Goal: Register for event/course

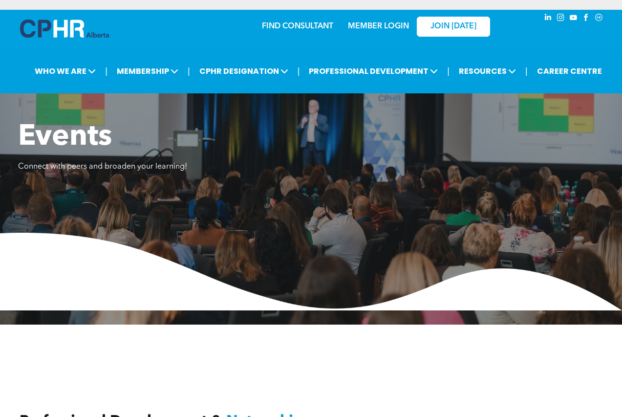
click at [393, 24] on link "MEMBER LOGIN" at bounding box center [378, 26] width 61 height 8
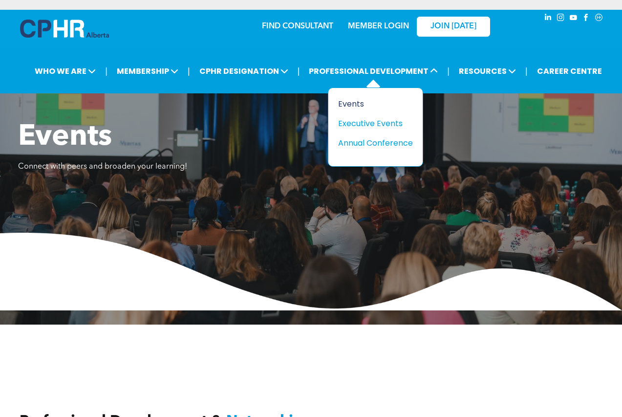
click at [363, 100] on div "Events" at bounding box center [371, 104] width 67 height 12
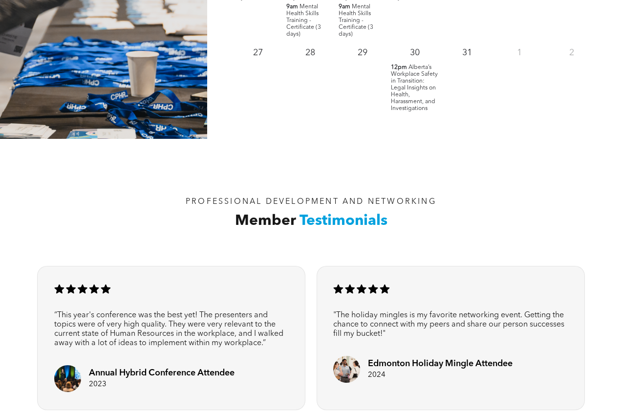
scroll to position [1221, 0]
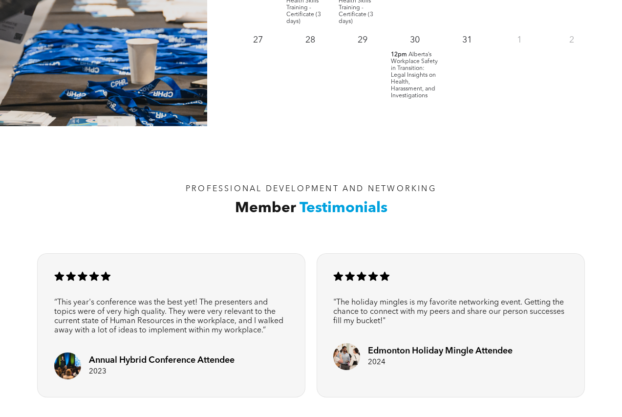
click at [516, 42] on p "1" at bounding box center [519, 40] width 18 height 18
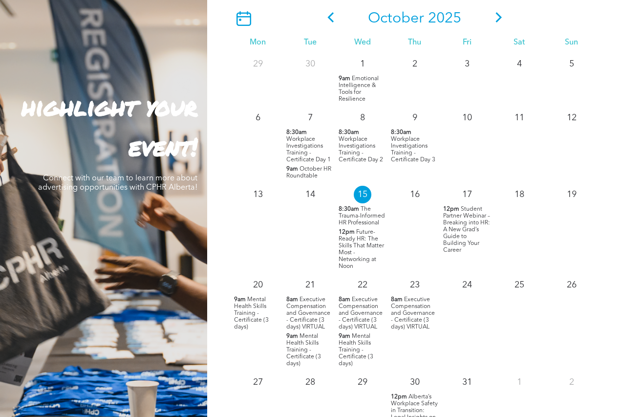
scroll to position [586, 0]
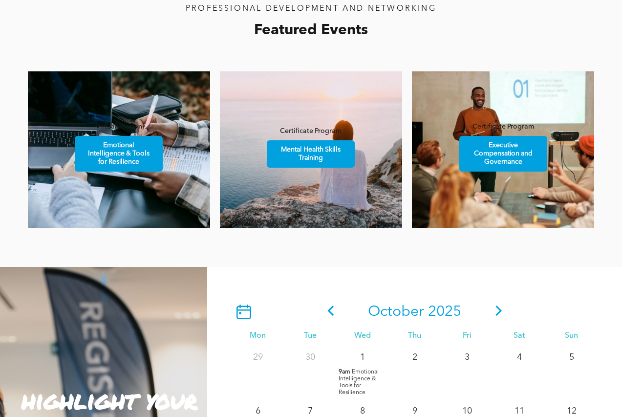
click at [495, 306] on icon at bounding box center [498, 310] width 15 height 10
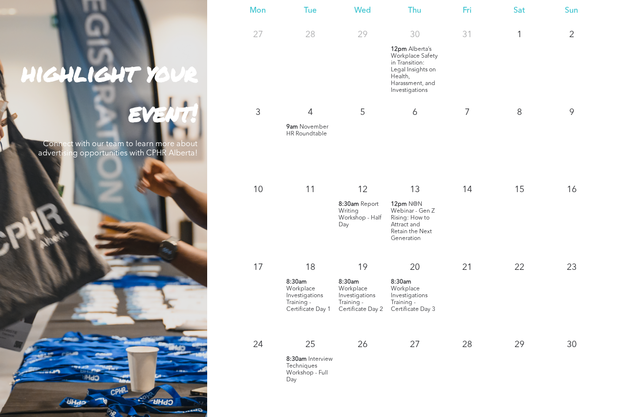
scroll to position [928, 0]
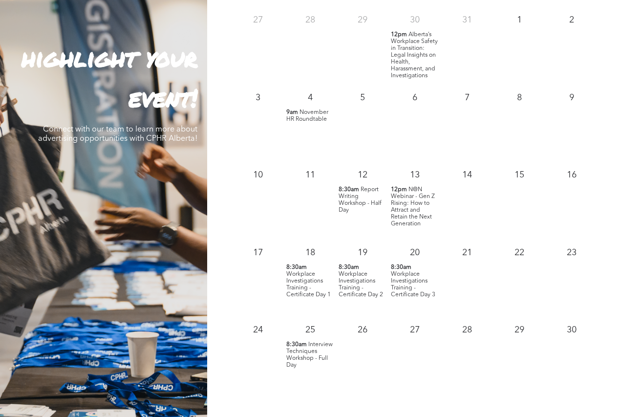
click at [355, 193] on span "Report Writing Workshop - Half Day" at bounding box center [360, 200] width 43 height 26
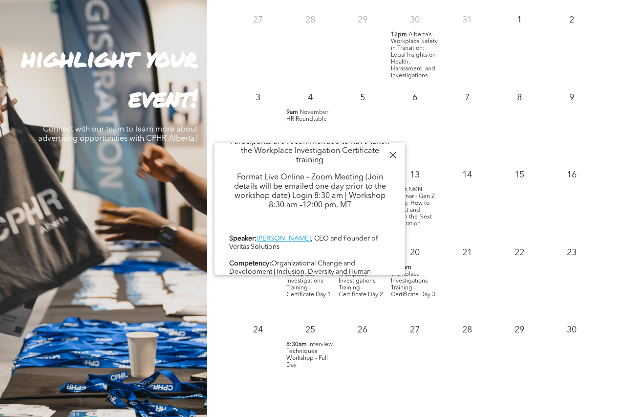
scroll to position [356, 0]
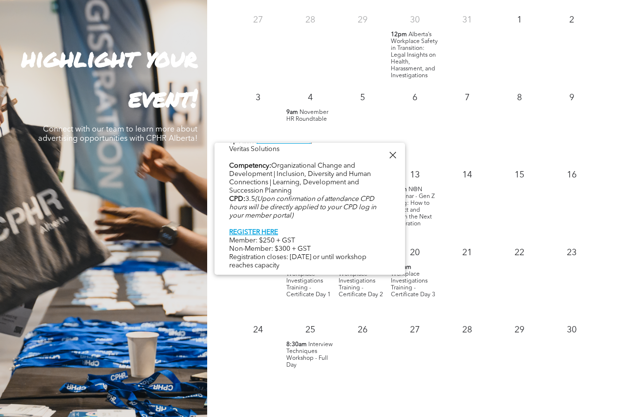
drag, startPoint x: 253, startPoint y: 156, endPoint x: 350, endPoint y: 267, distance: 147.8
click at [350, 267] on div "Report Writing Workshop - Half Day Wed, November 12, 8:30am - 12:00pm CPHR Albe…" at bounding box center [309, 31] width 191 height 487
copy div "Report Writing Workshop - Half Day Wed, November 12, 8:30am - 12:00pm CPHR Albe…"
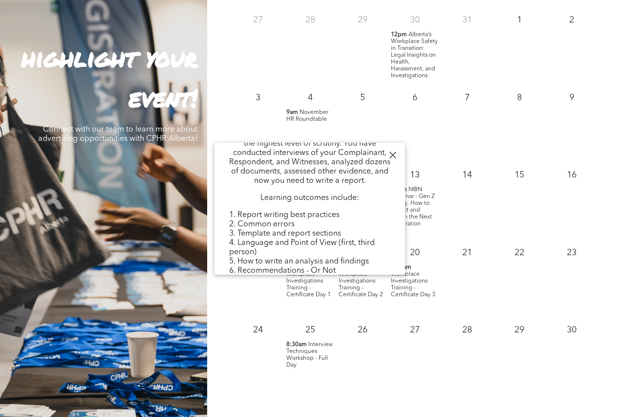
scroll to position [0, 0]
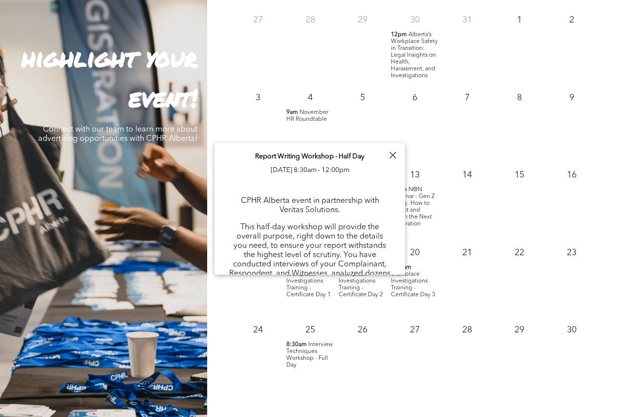
drag, startPoint x: 305, startPoint y: 163, endPoint x: 374, endPoint y: 178, distance: 70.1
click at [305, 163] on p "Report Writing Workshop - Half Day Wed, November 12, 8:30am - 12:00pm" at bounding box center [309, 162] width 109 height 27
drag, startPoint x: 305, startPoint y: 158, endPoint x: 255, endPoint y: 158, distance: 50.3
click at [255, 158] on p "Report Writing Workshop - Half Day Wed, November 12, 8:30am - 12:00pm" at bounding box center [309, 162] width 109 height 27
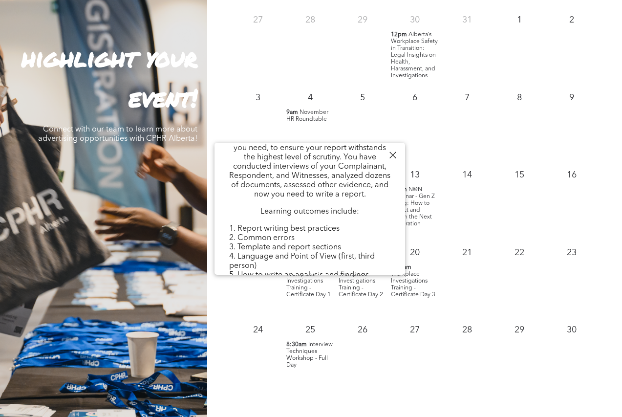
scroll to position [147, 0]
